Goal: Communication & Community: Share content

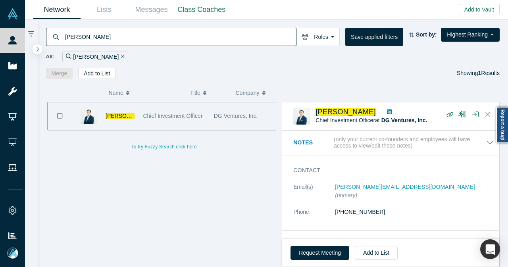
scroll to position [40, 0]
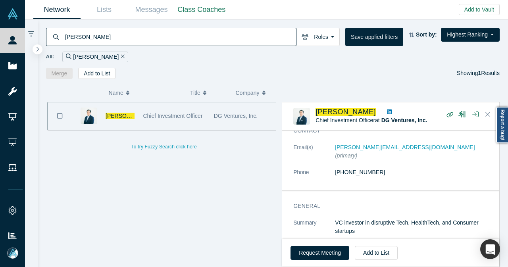
click at [121, 57] on icon "Remove Filter" at bounding box center [123, 57] width 4 height 6
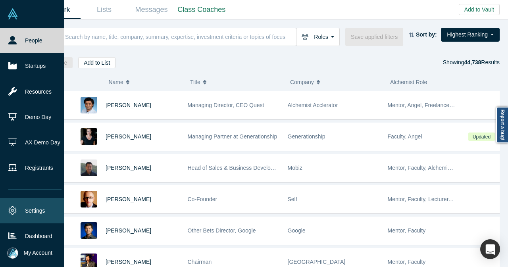
click at [37, 202] on link "Settings" at bounding box center [35, 210] width 70 height 25
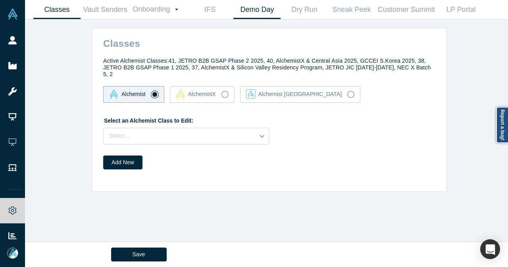
click at [249, 12] on link "Demo Day" at bounding box center [256, 9] width 47 height 19
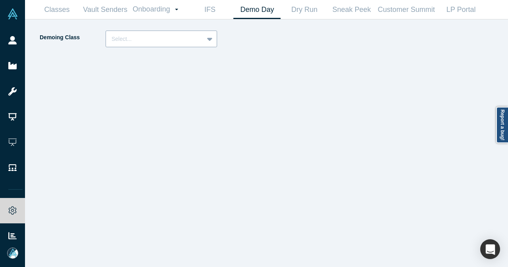
click at [209, 40] on icon at bounding box center [209, 39] width 5 height 8
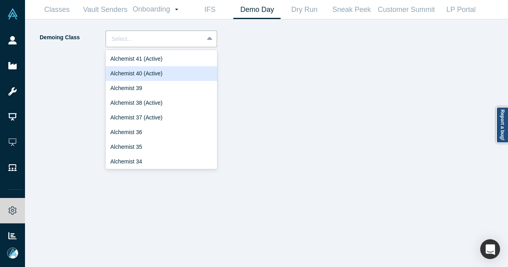
click at [164, 73] on div "Alchemist 40 (Active)" at bounding box center [161, 73] width 111 height 15
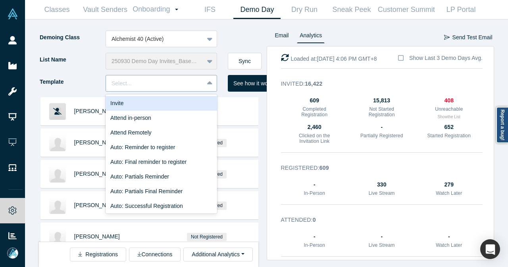
click at [190, 84] on div at bounding box center [154, 84] width 86 height 10
click at [171, 99] on div "Invite" at bounding box center [161, 103] width 111 height 15
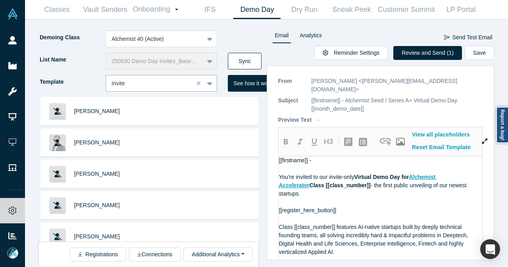
click at [259, 60] on button "Sync" at bounding box center [245, 61] width 34 height 17
click at [412, 52] on button "Review and Send (2)" at bounding box center [427, 53] width 69 height 14
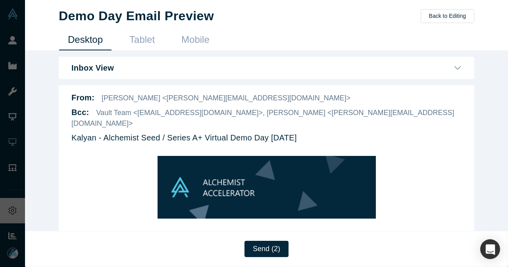
scroll to position [40, 0]
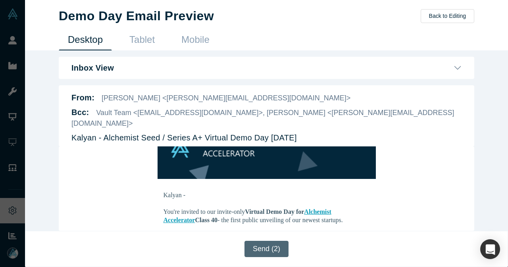
click at [265, 249] on button "Send (2)" at bounding box center [266, 249] width 44 height 16
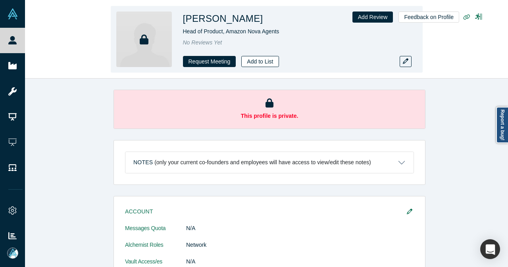
click at [256, 61] on button "Add to List" at bounding box center [259, 61] width 37 height 11
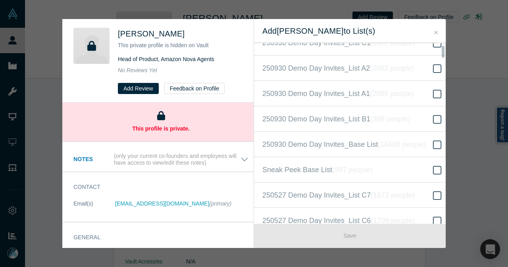
scroll to position [238, 0]
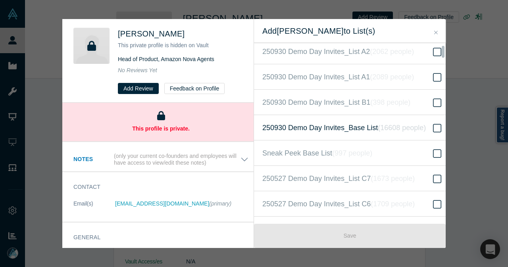
click at [324, 123] on span "250930 Demo Day Invites_Base List ( 16608 people )" at bounding box center [343, 127] width 163 height 11
click at [0, 0] on input "250930 Demo Day Invites_Base List ( 16608 people )" at bounding box center [0, 0] width 0 height 0
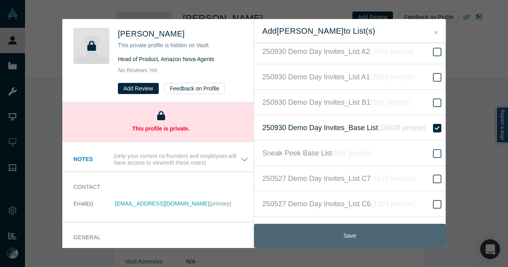
click at [328, 241] on button "Save" at bounding box center [350, 236] width 192 height 24
